Goal: Find specific page/section: Find specific page/section

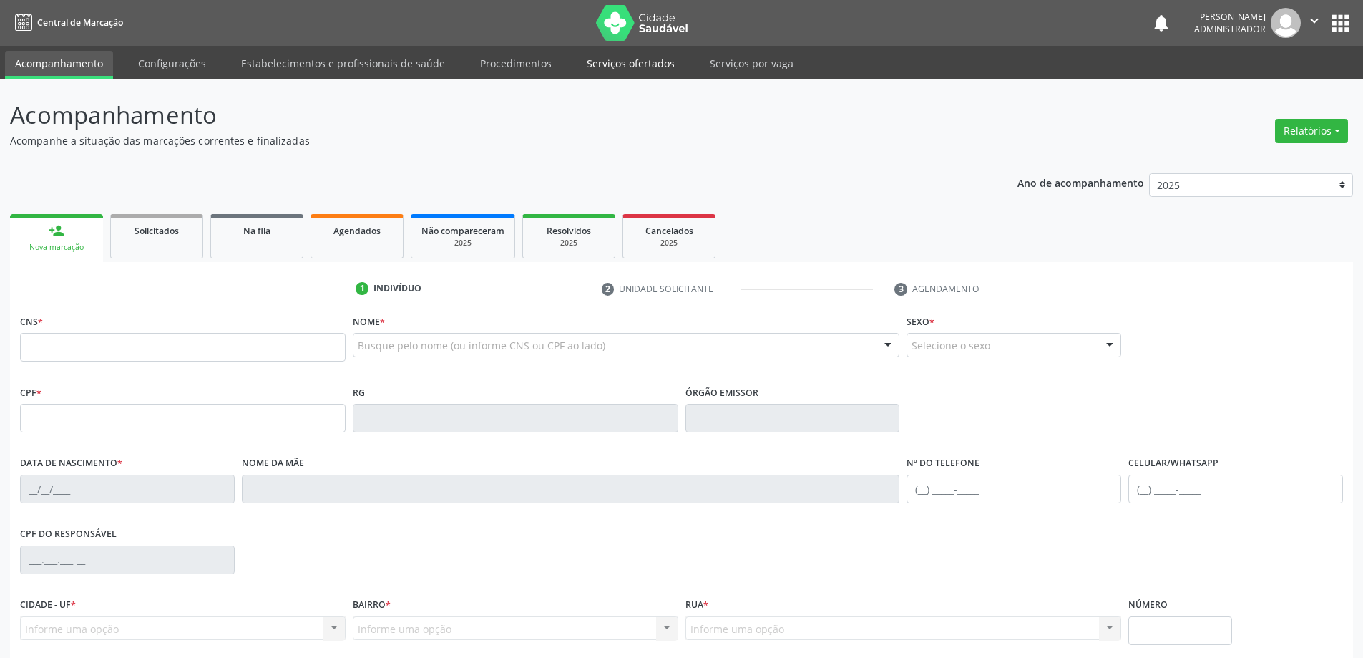
click at [602, 67] on link "Serviços ofertados" at bounding box center [631, 63] width 108 height 25
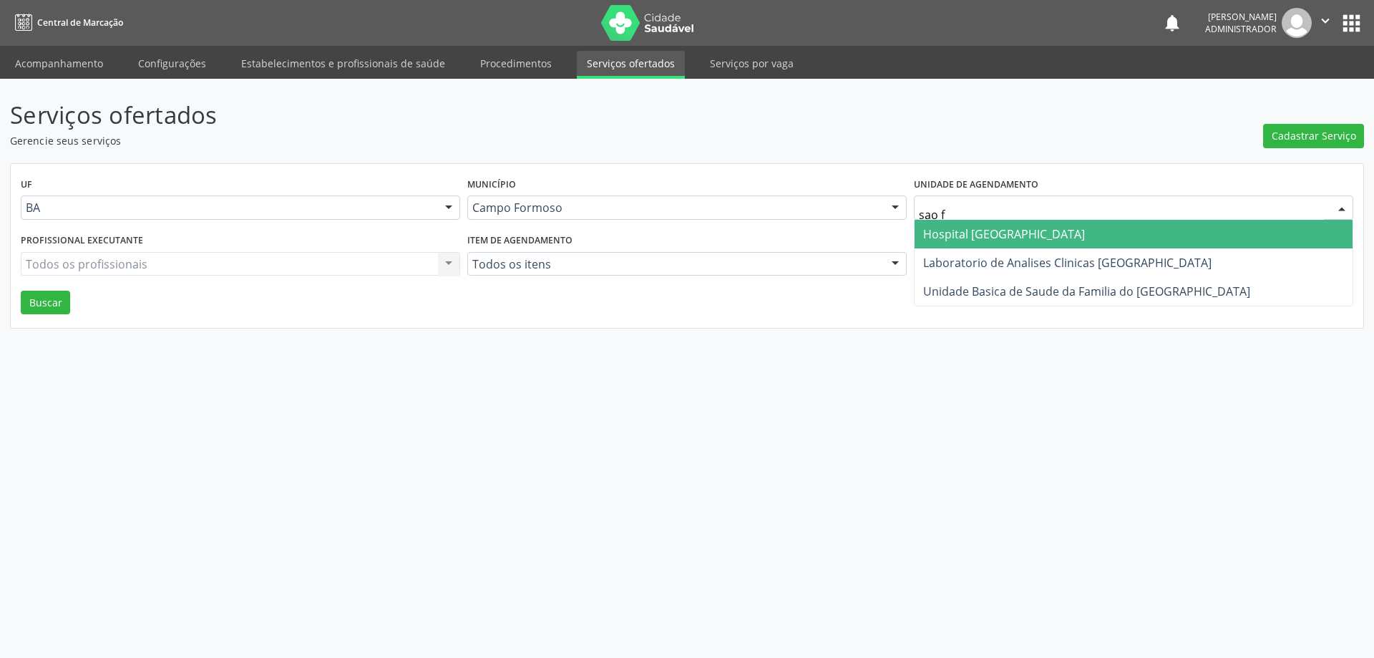
type input "sao fr"
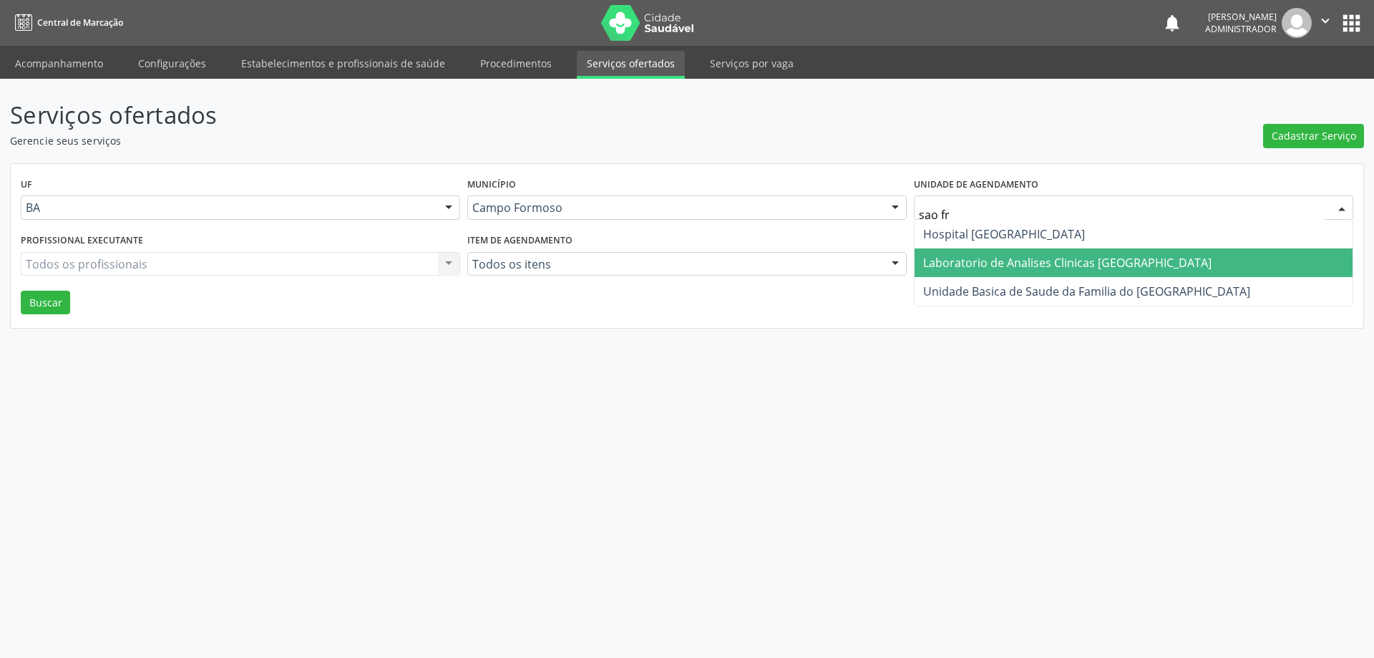
click at [932, 258] on span "Laboratorio de Analises Clinicas [GEOGRAPHIC_DATA]" at bounding box center [1067, 263] width 288 height 16
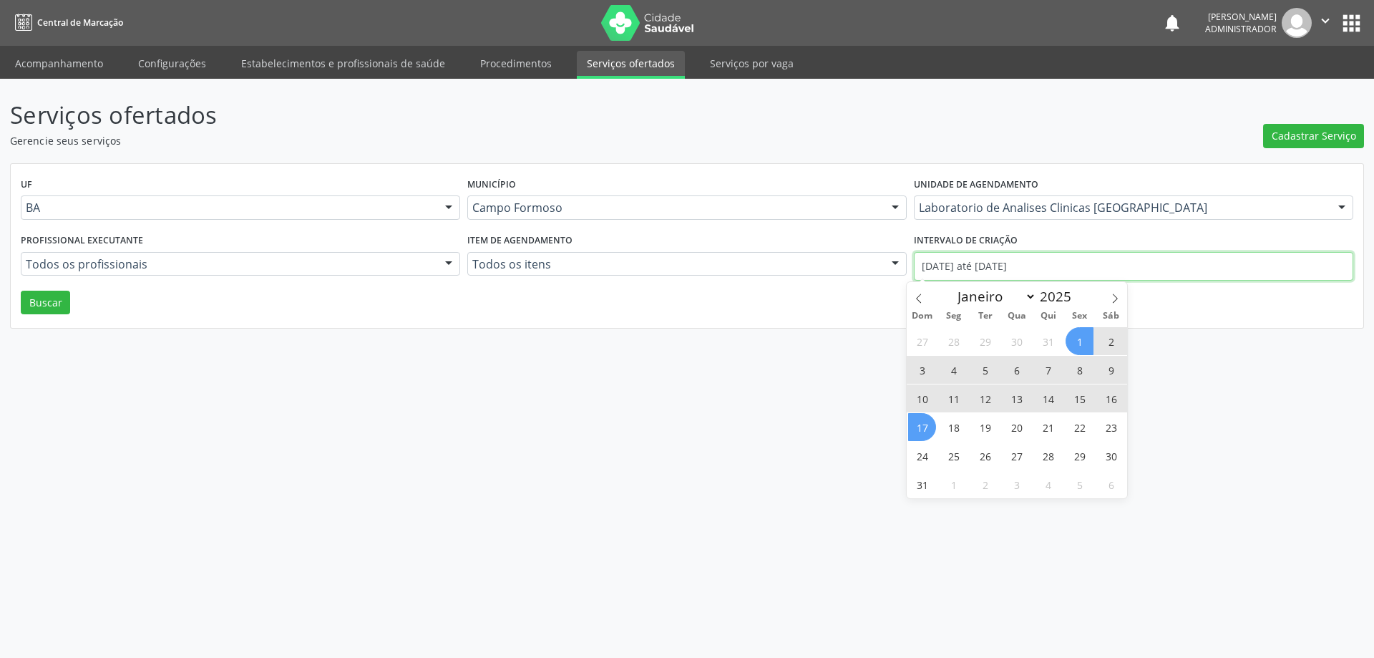
click at [980, 263] on input "01/08/2025 até 17/08/2025" at bounding box center [1133, 266] width 439 height 29
click at [917, 293] on icon at bounding box center [919, 298] width 10 height 10
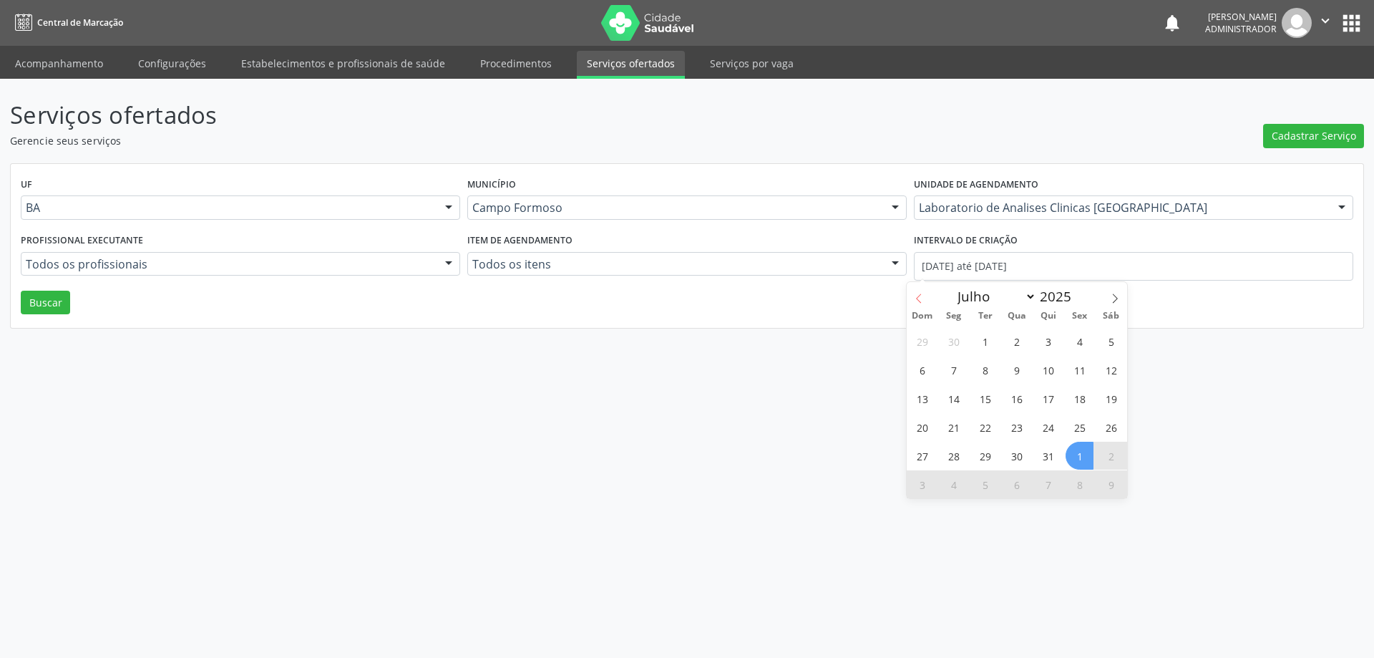
click at [917, 293] on icon at bounding box center [919, 298] width 10 height 10
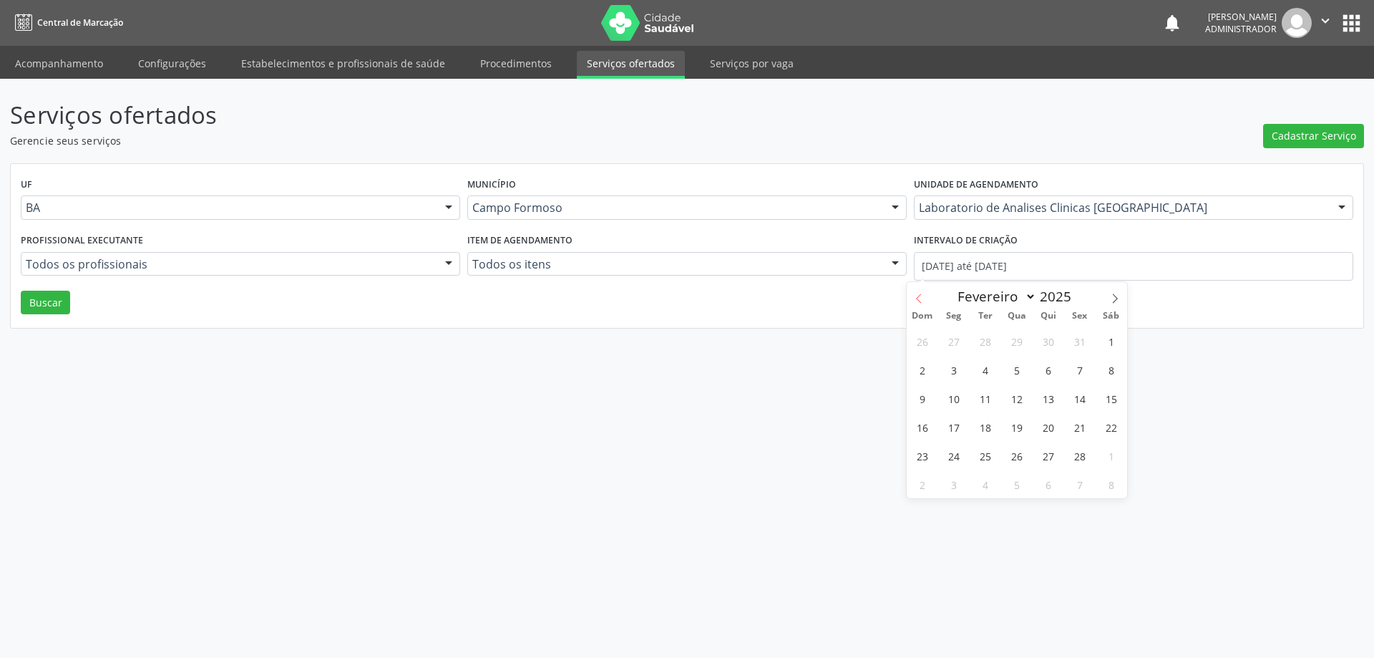
click at [917, 293] on icon at bounding box center [919, 298] width 10 height 10
select select "0"
click at [917, 293] on icon at bounding box center [919, 298] width 10 height 10
type input "2024"
click at [917, 293] on icon at bounding box center [919, 298] width 10 height 10
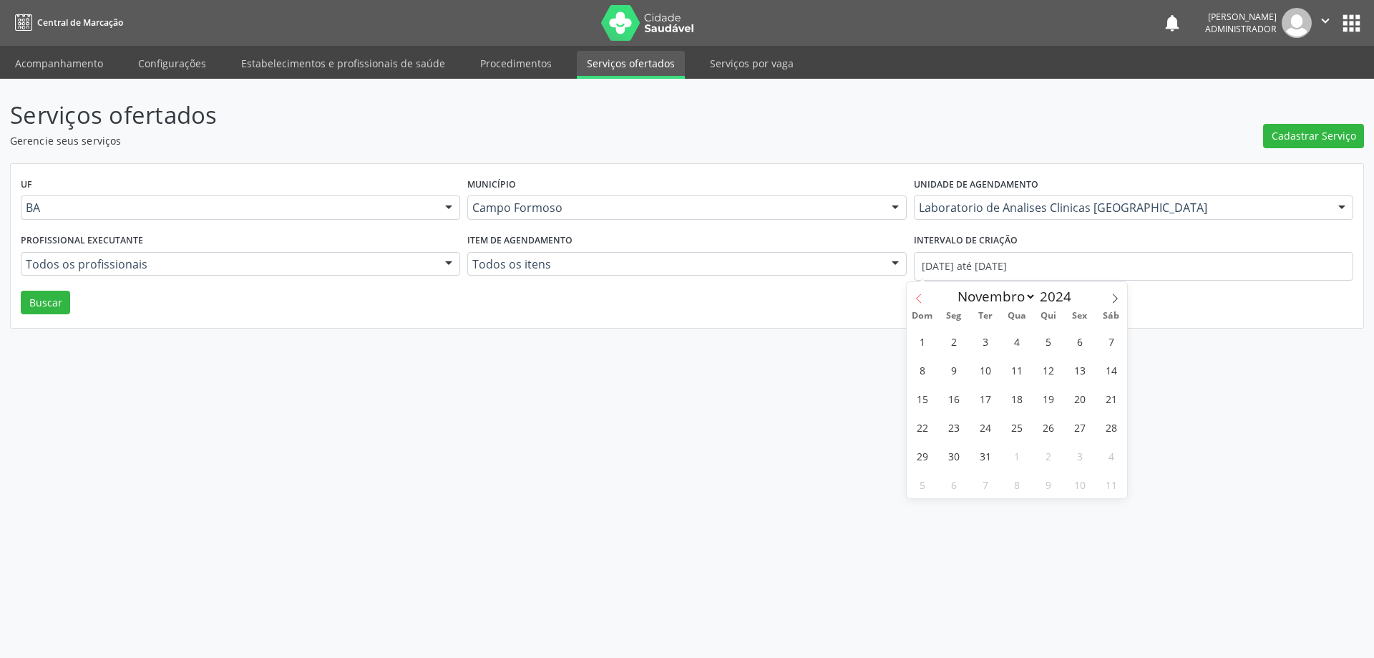
click at [917, 293] on icon at bounding box center [919, 298] width 10 height 10
select select "6"
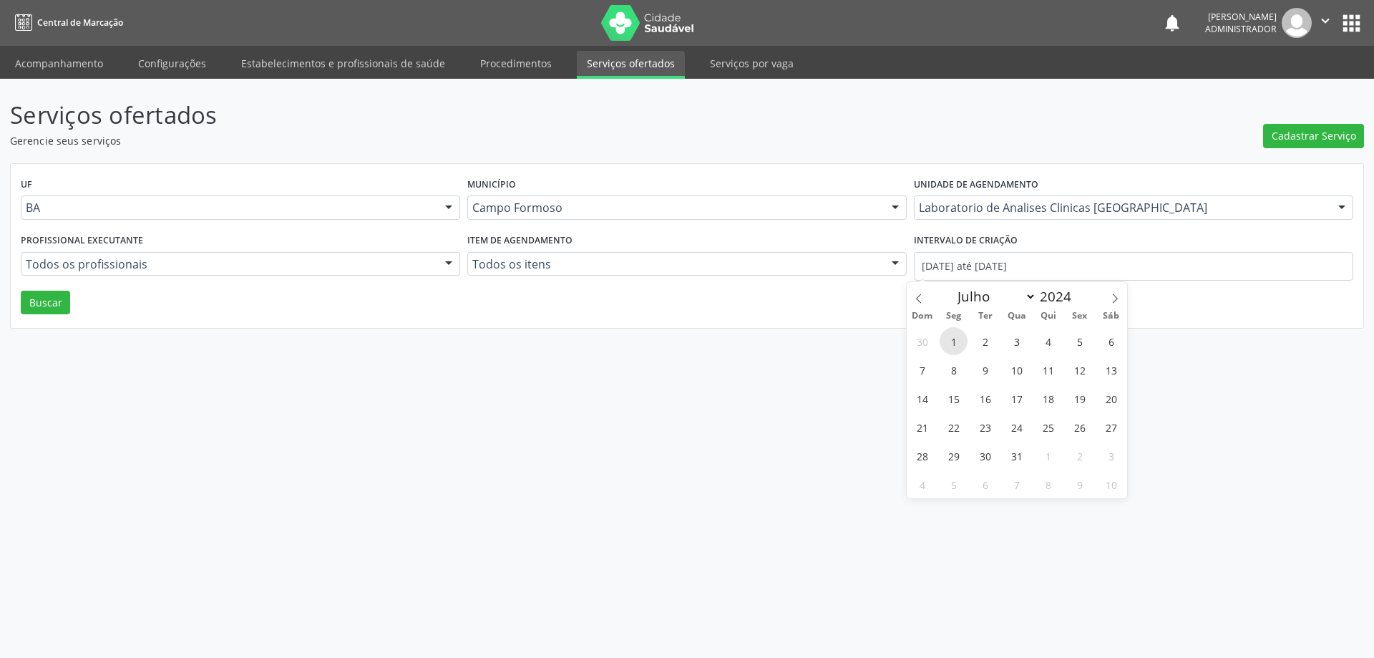
click at [953, 330] on span "1" at bounding box center [954, 341] width 28 height 28
type input "01/07/2024"
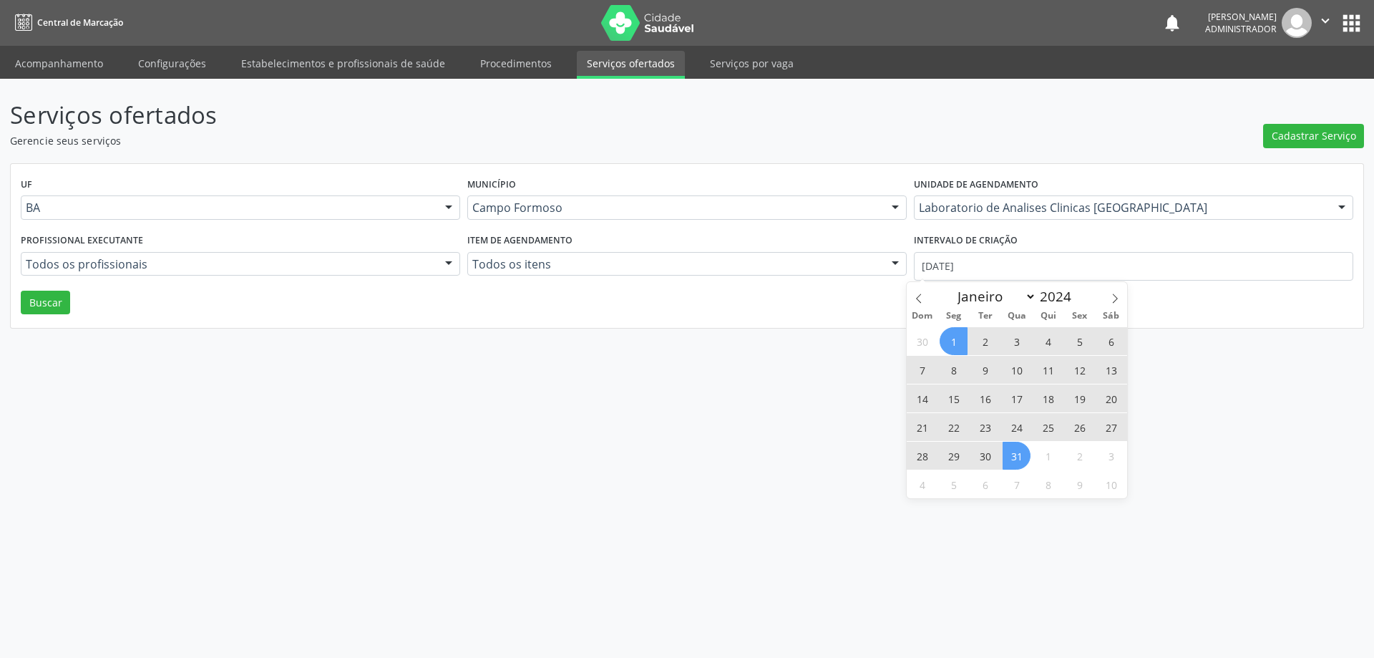
click at [1006, 449] on span "31" at bounding box center [1017, 456] width 28 height 28
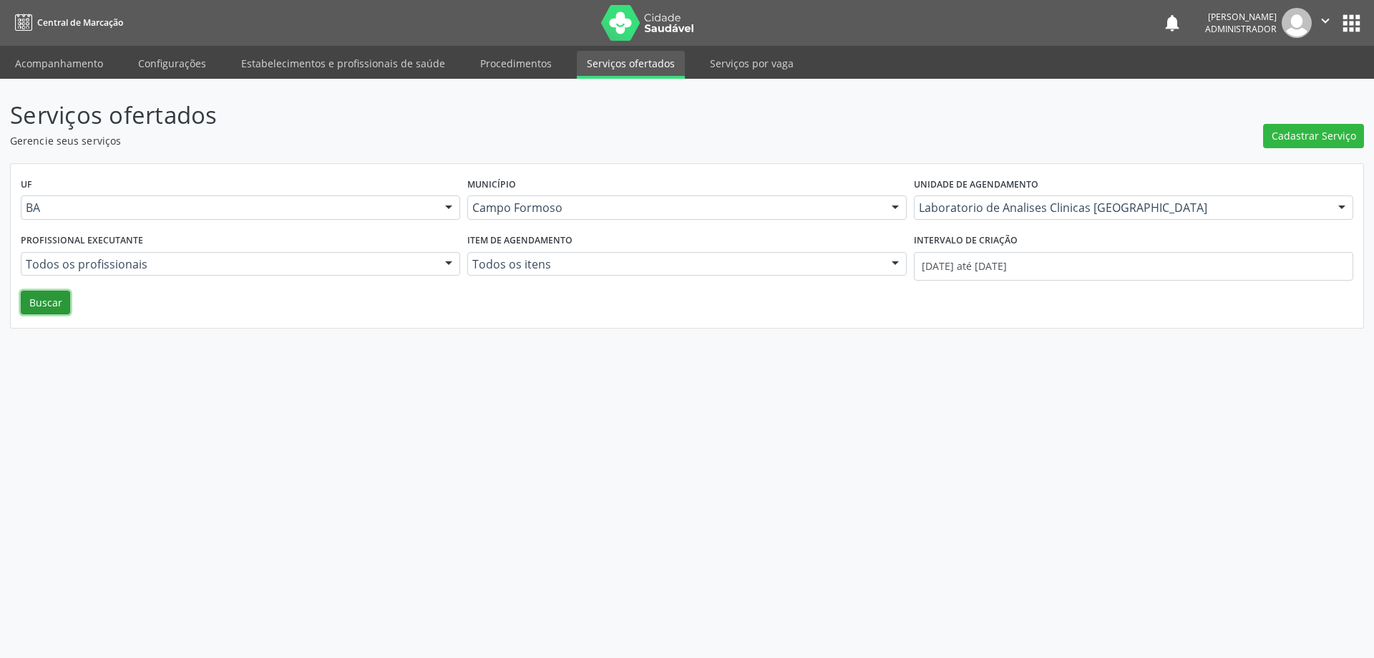
click at [42, 303] on button "Buscar" at bounding box center [45, 303] width 49 height 24
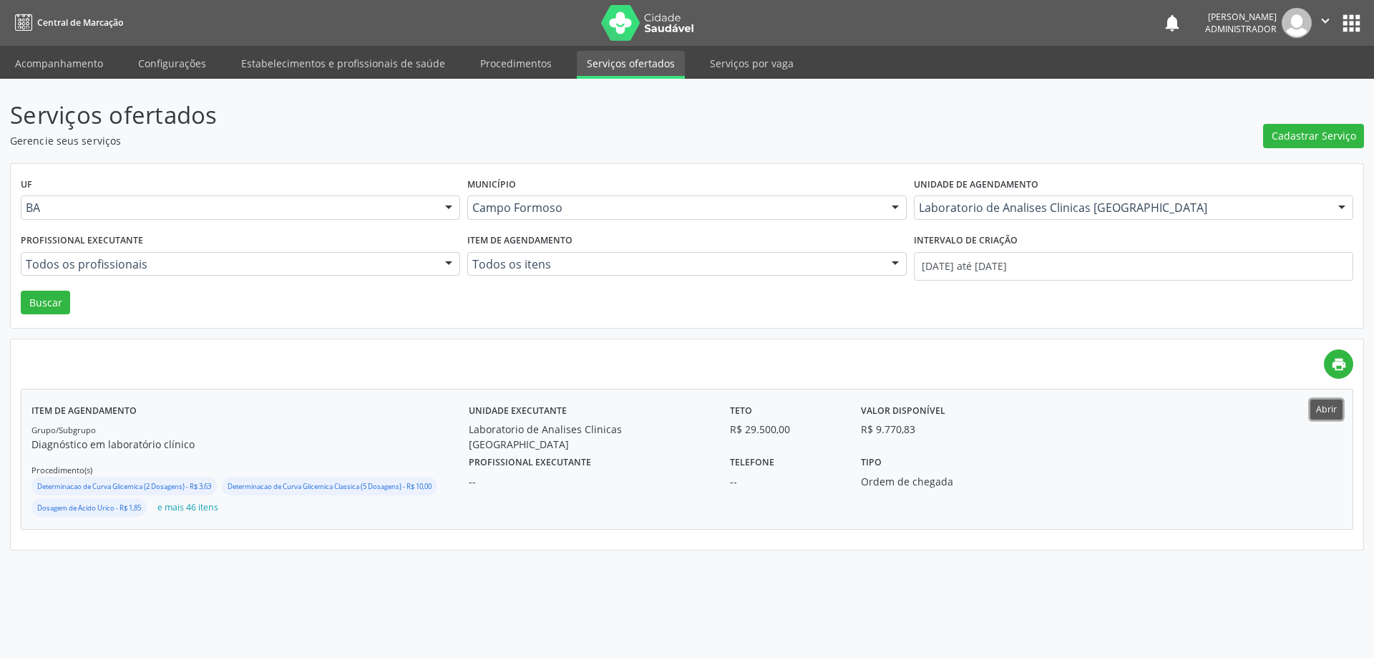
click at [1325, 410] on button "Abrir" at bounding box center [1326, 408] width 32 height 19
click at [984, 263] on input "01/07/2024 até 31/07/2024" at bounding box center [1133, 266] width 439 height 29
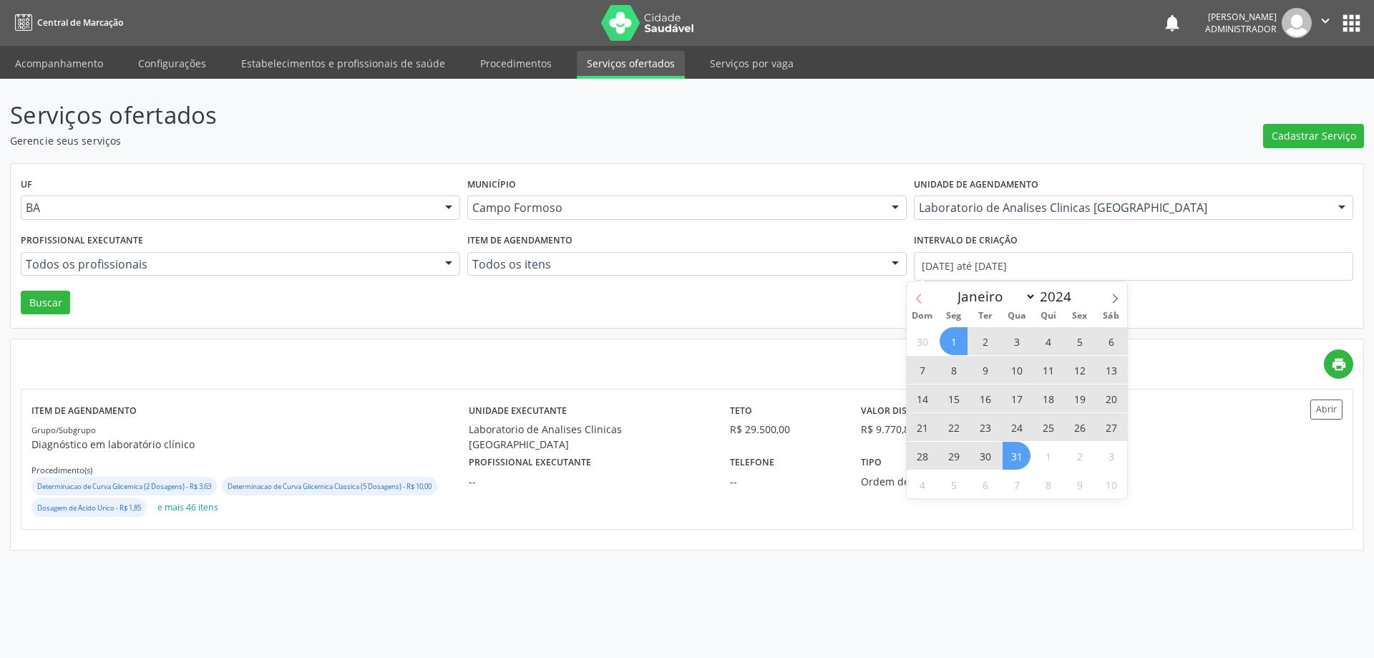
click at [911, 296] on span at bounding box center [919, 294] width 24 height 24
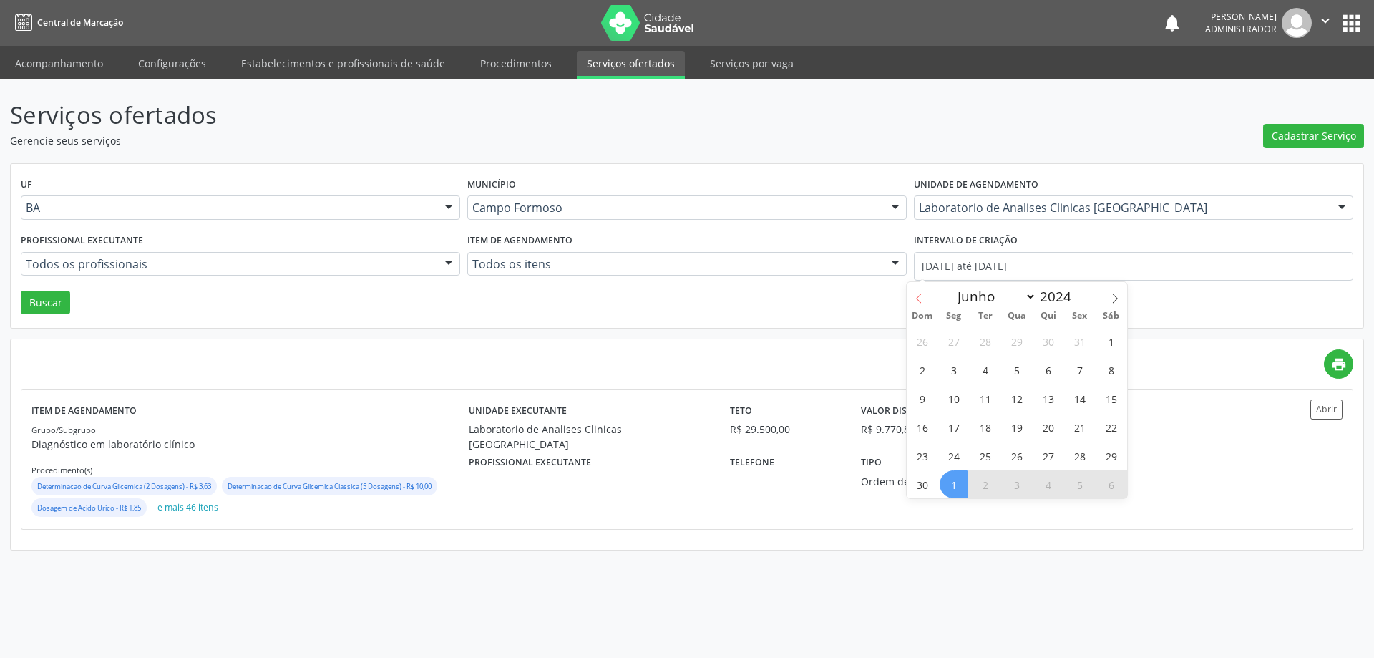
click at [911, 296] on span at bounding box center [919, 294] width 24 height 24
select select "2"
click at [1079, 345] on span "1" at bounding box center [1080, 341] width 28 height 28
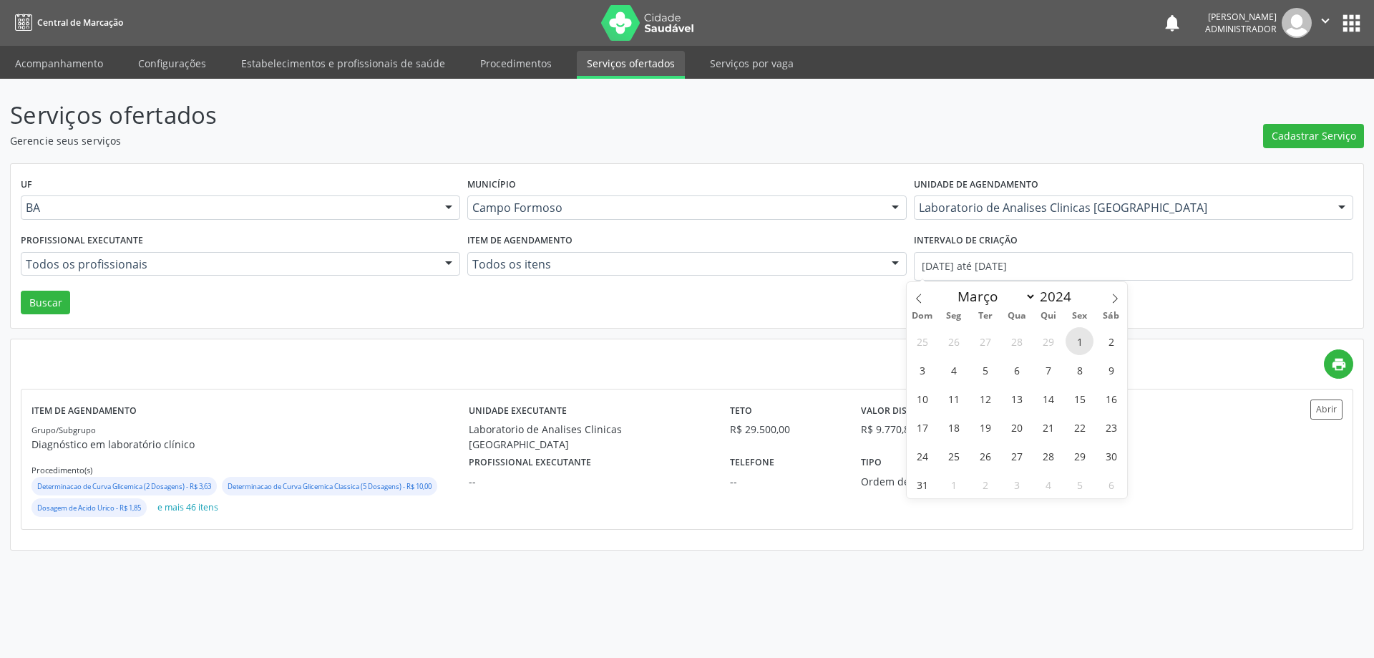
type input "01/03/2024"
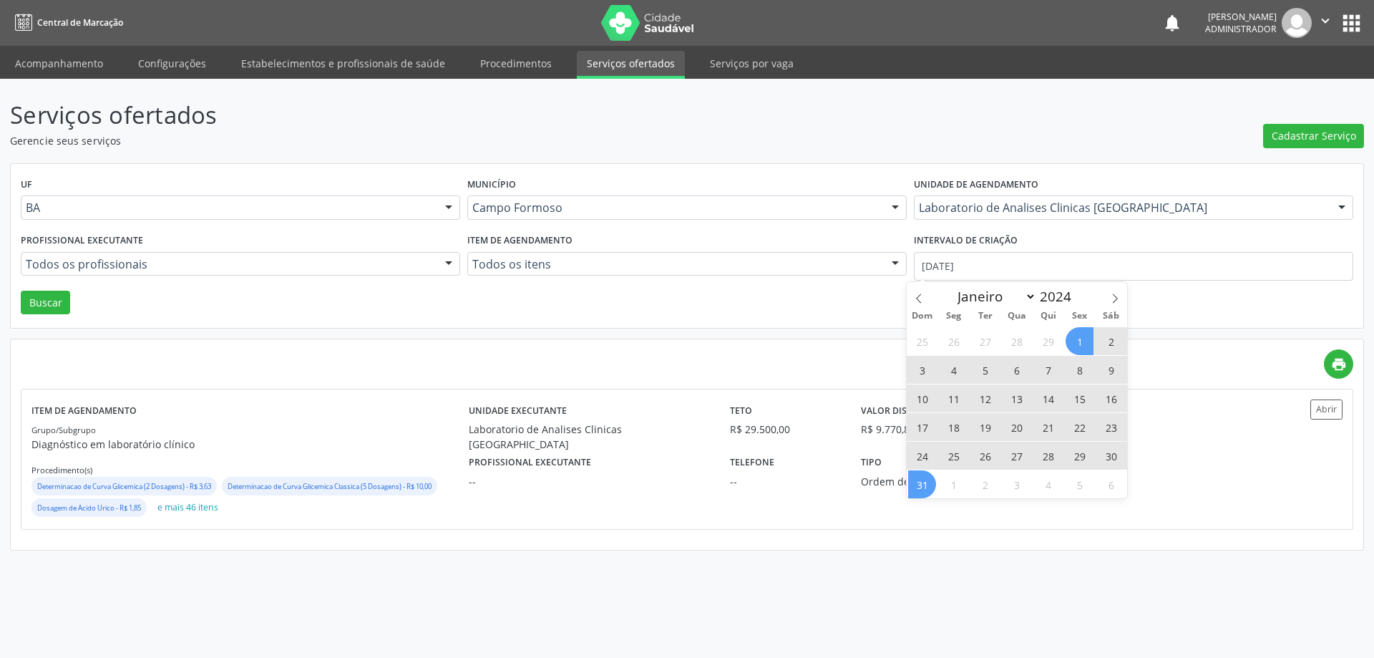
click at [912, 477] on span "31" at bounding box center [922, 484] width 28 height 28
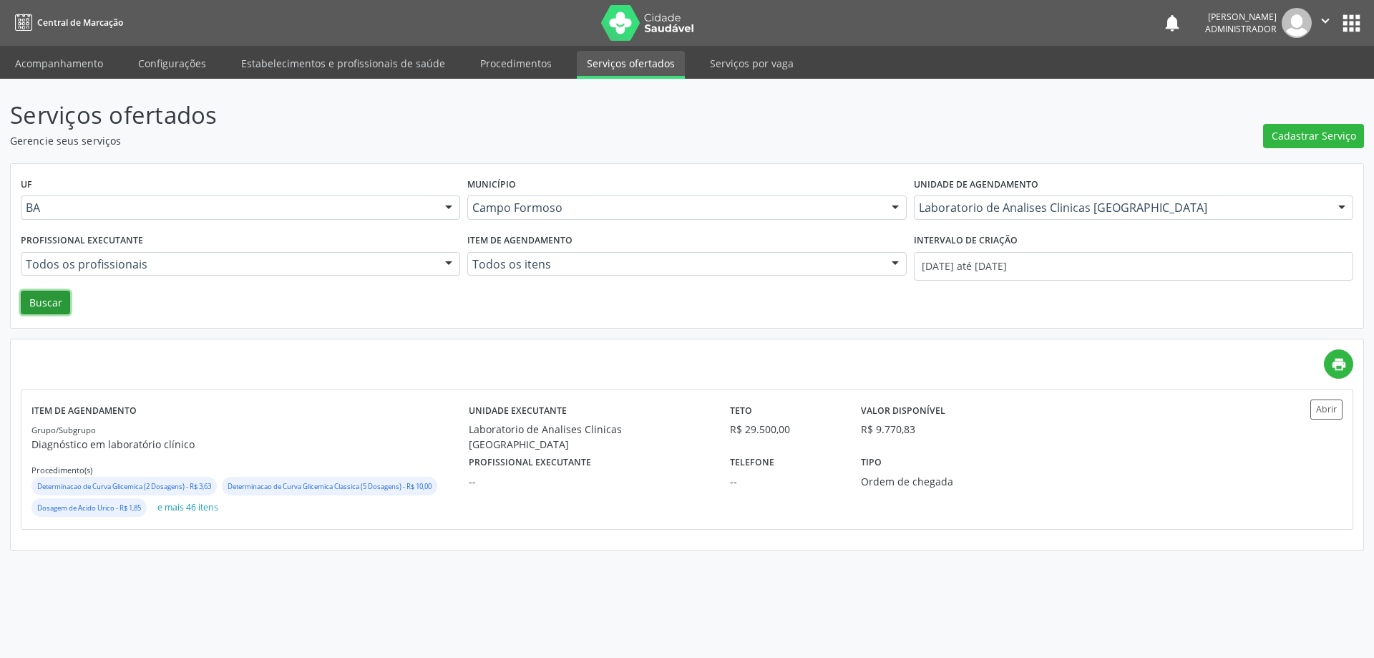
click at [46, 298] on button "Buscar" at bounding box center [45, 303] width 49 height 24
click at [1328, 408] on button "Abrir" at bounding box center [1326, 408] width 32 height 19
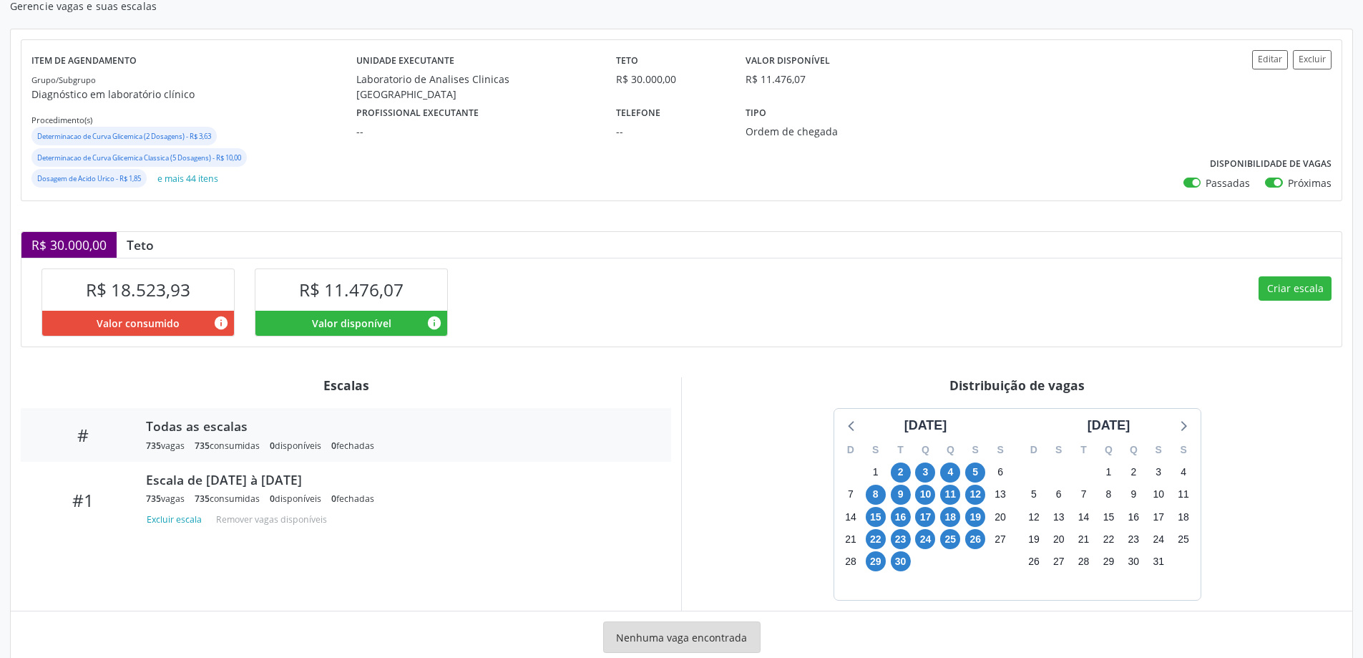
scroll to position [143, 0]
